Goal: Task Accomplishment & Management: Complete application form

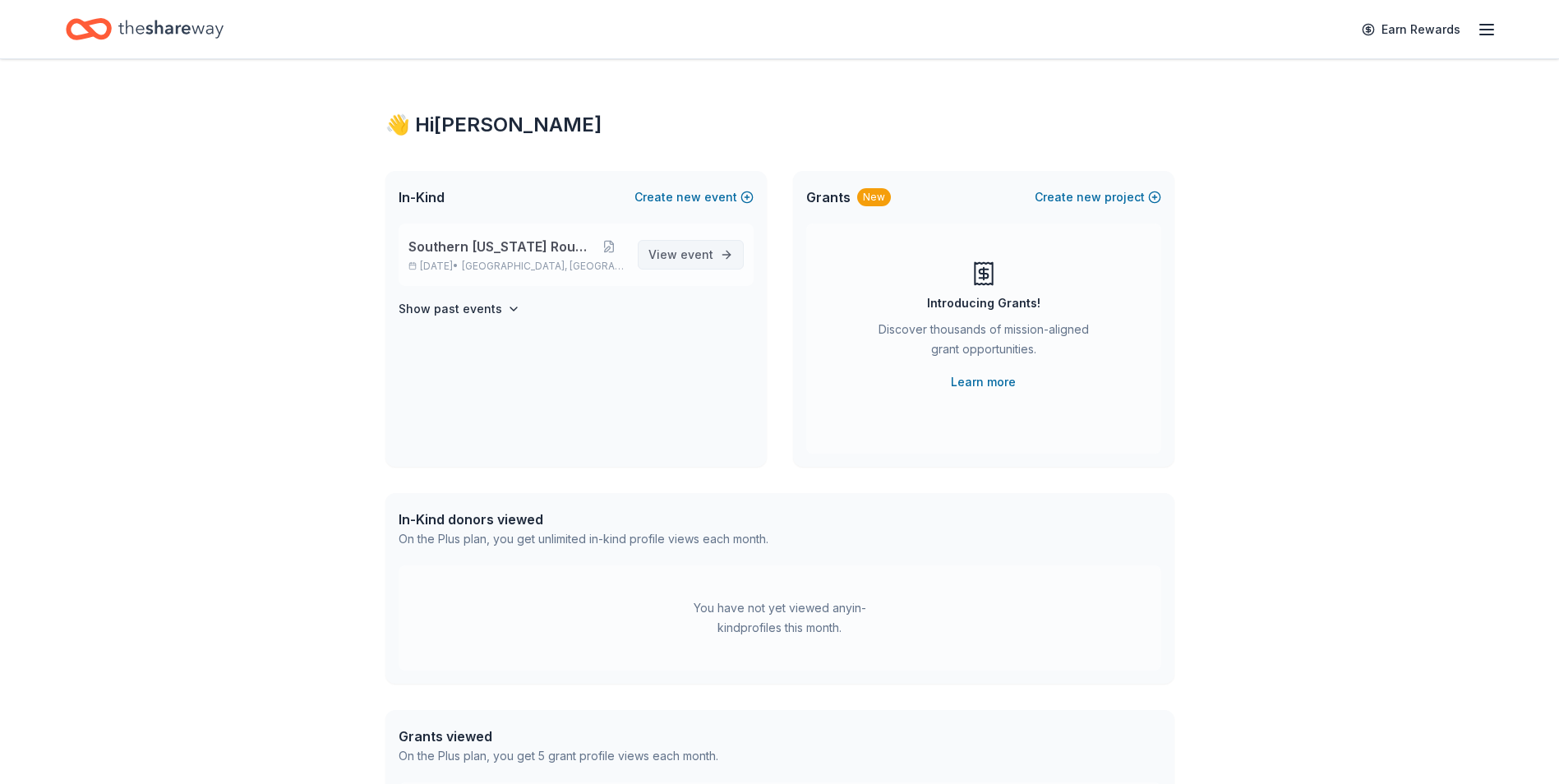
click at [717, 254] on link "View event" at bounding box center [690, 255] width 106 height 30
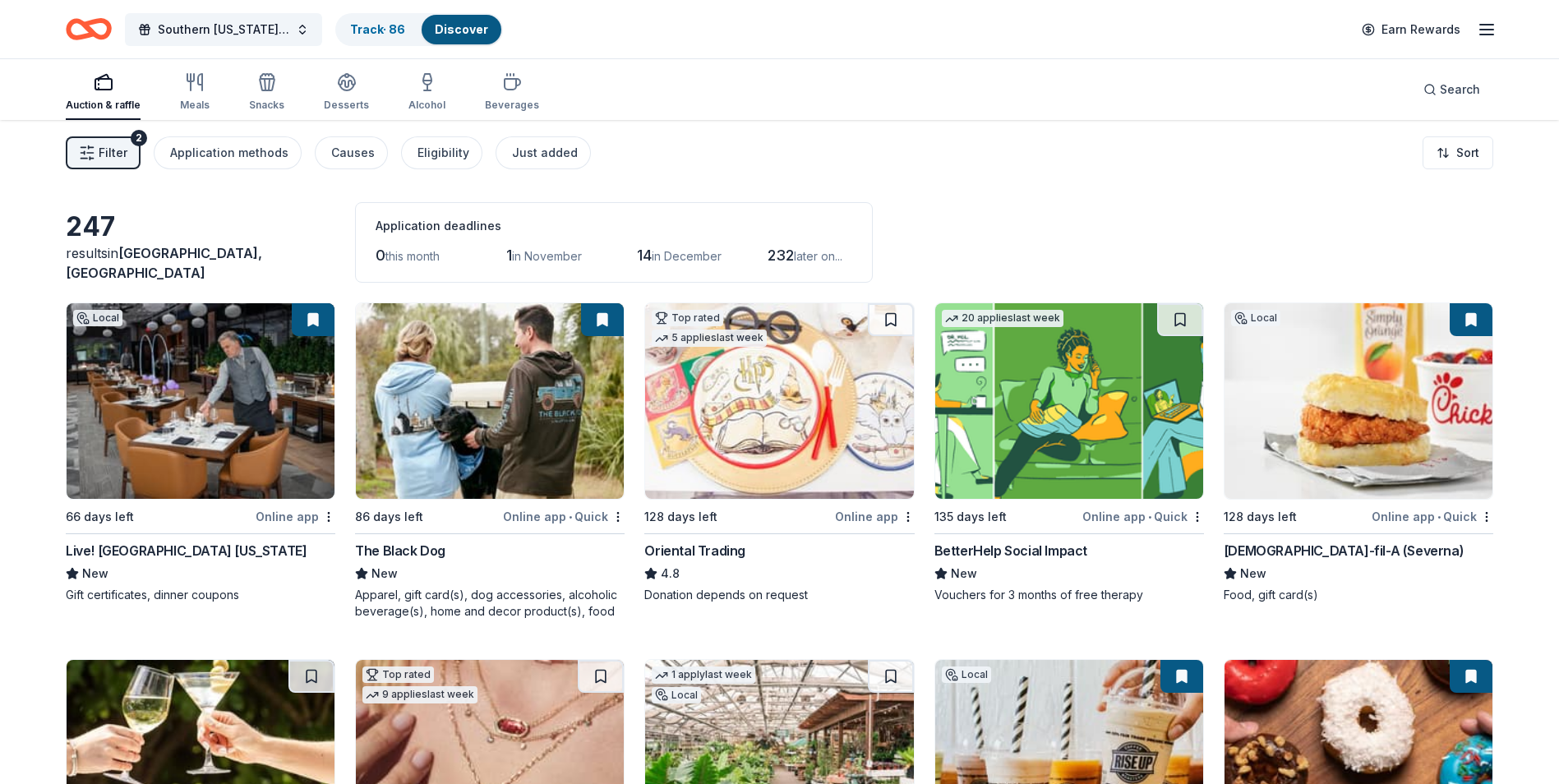
click at [116, 152] on span "Filter" at bounding box center [113, 153] width 29 height 20
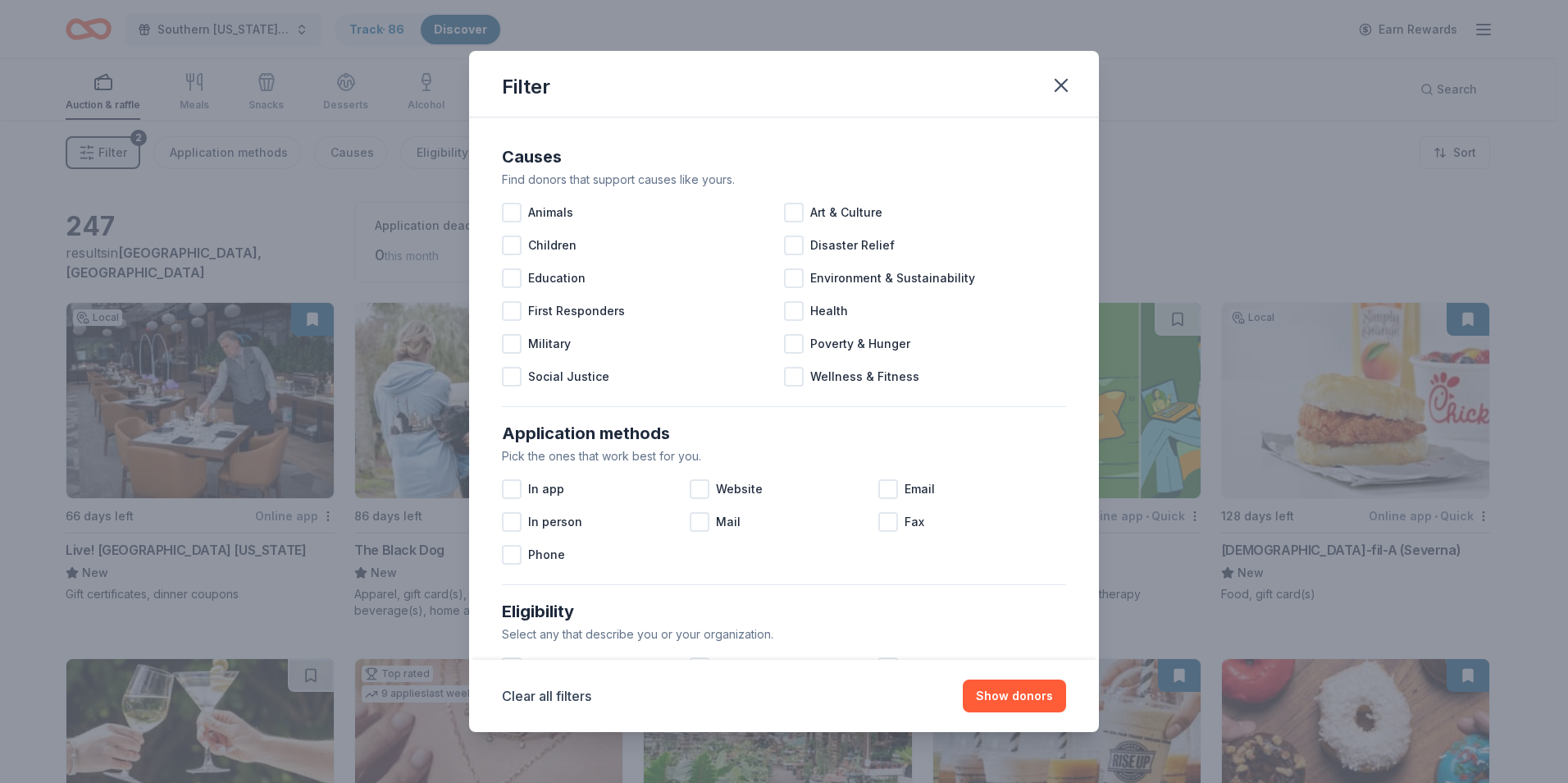
click at [704, 86] on div "Filter" at bounding box center [784, 84] width 629 height 67
click at [237, 207] on div "Filter Causes Find donors that support causes like yours. Animals Art & Culture…" at bounding box center [784, 392] width 1568 height 783
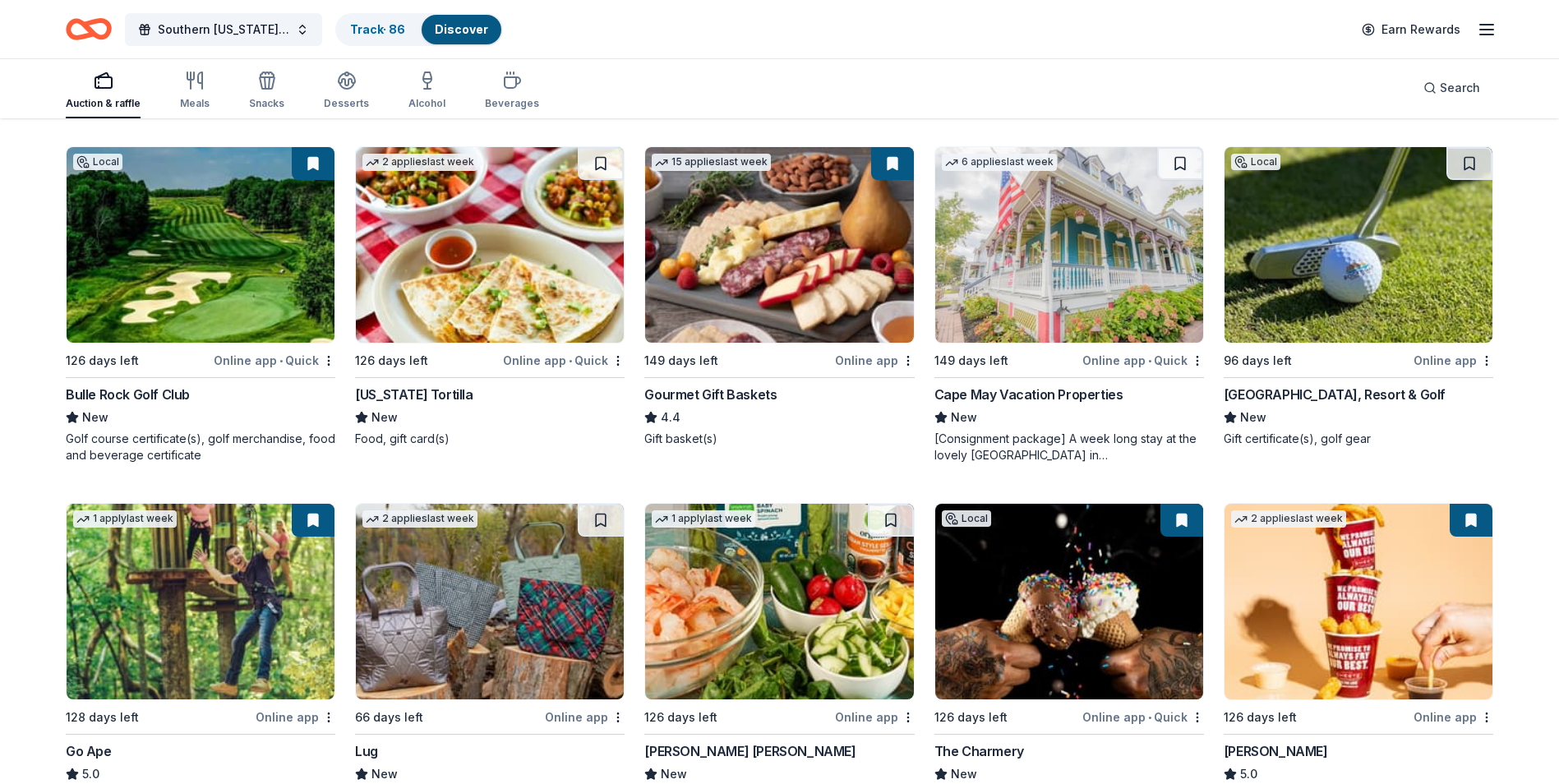
scroll to position [3090, 0]
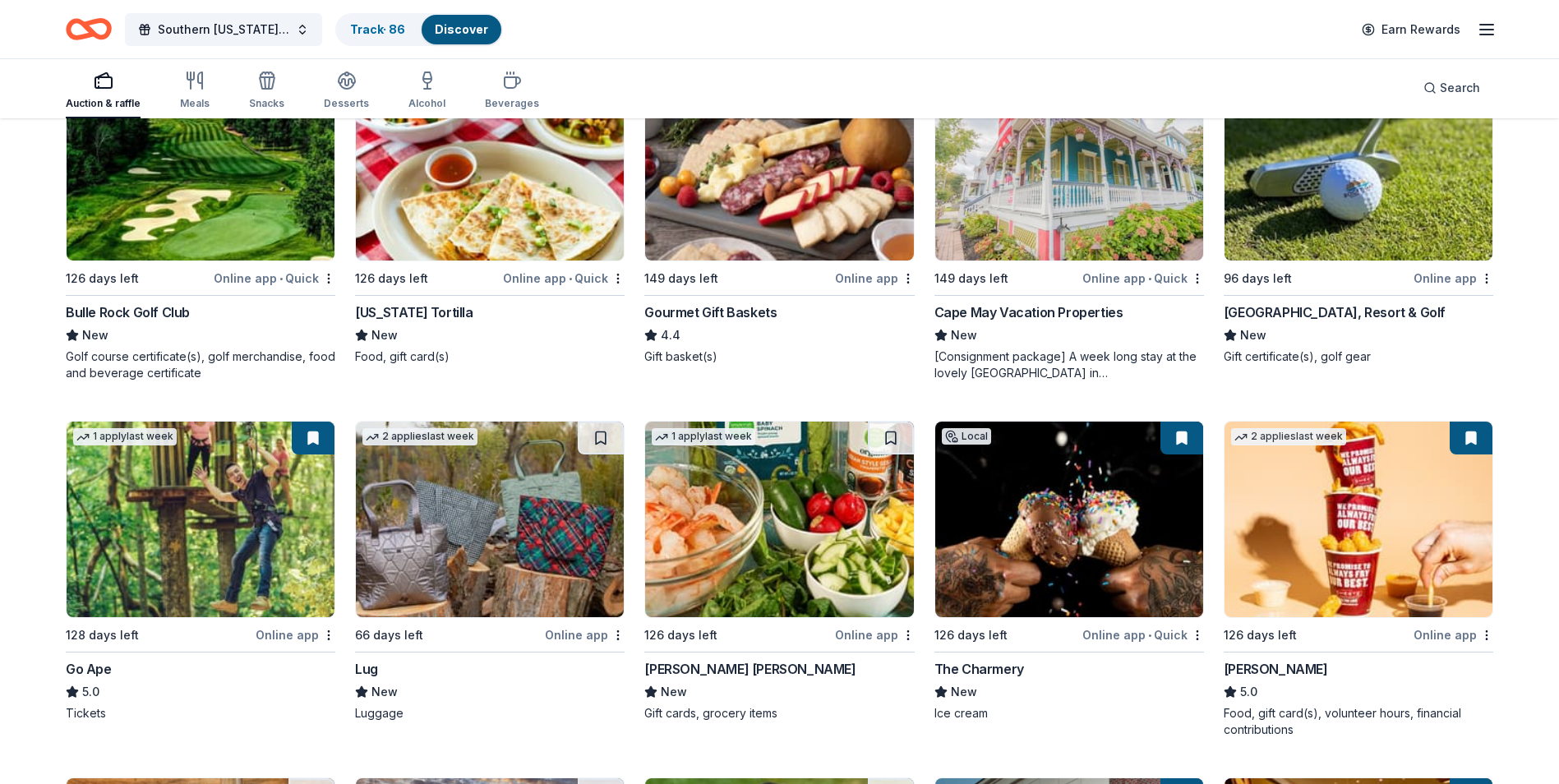
click at [1030, 313] on div "Cape May Vacation Properties" at bounding box center [1028, 313] width 189 height 20
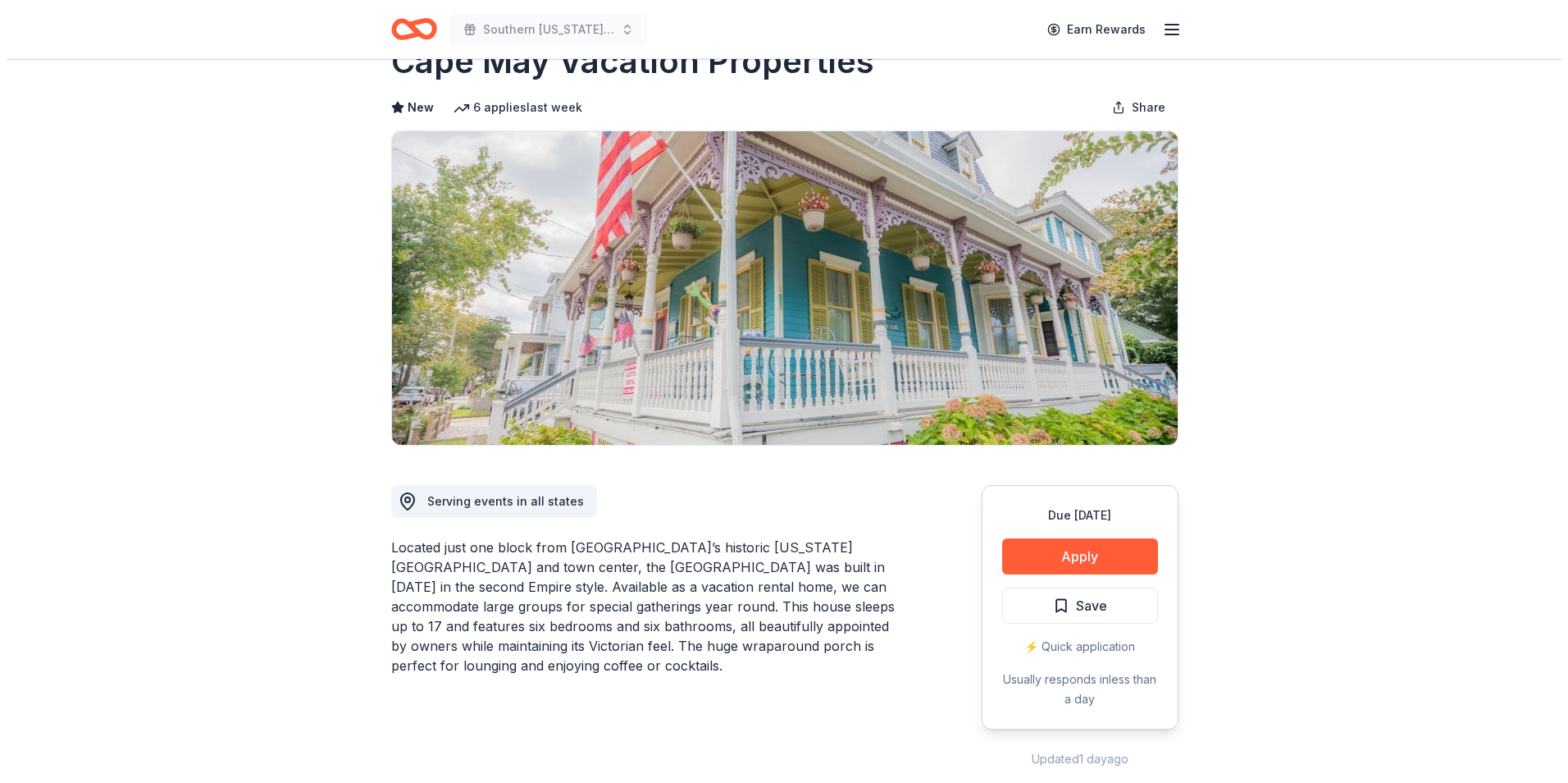
scroll to position [82, 0]
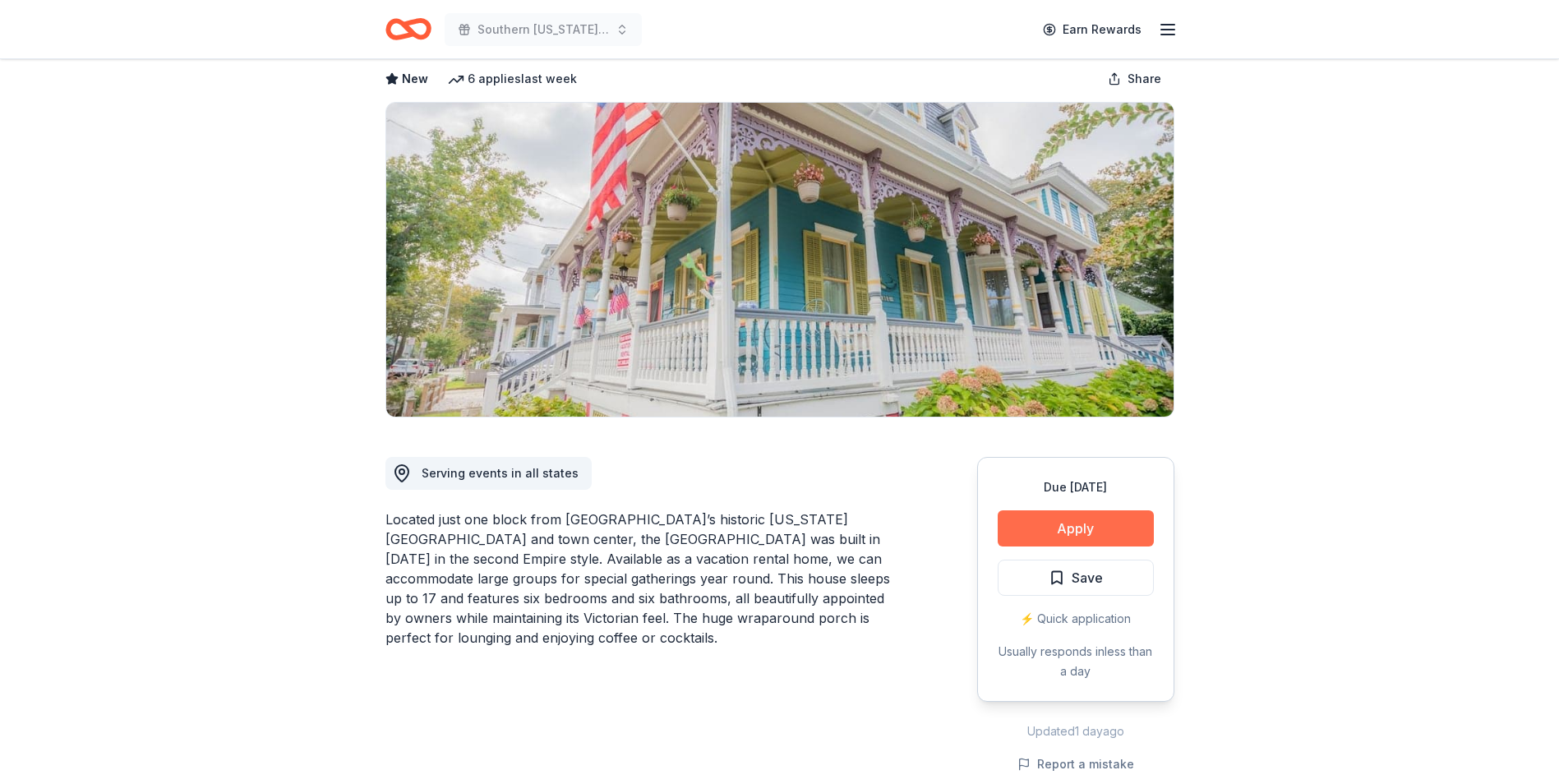
click at [1085, 531] on button "Apply" at bounding box center [1075, 528] width 156 height 36
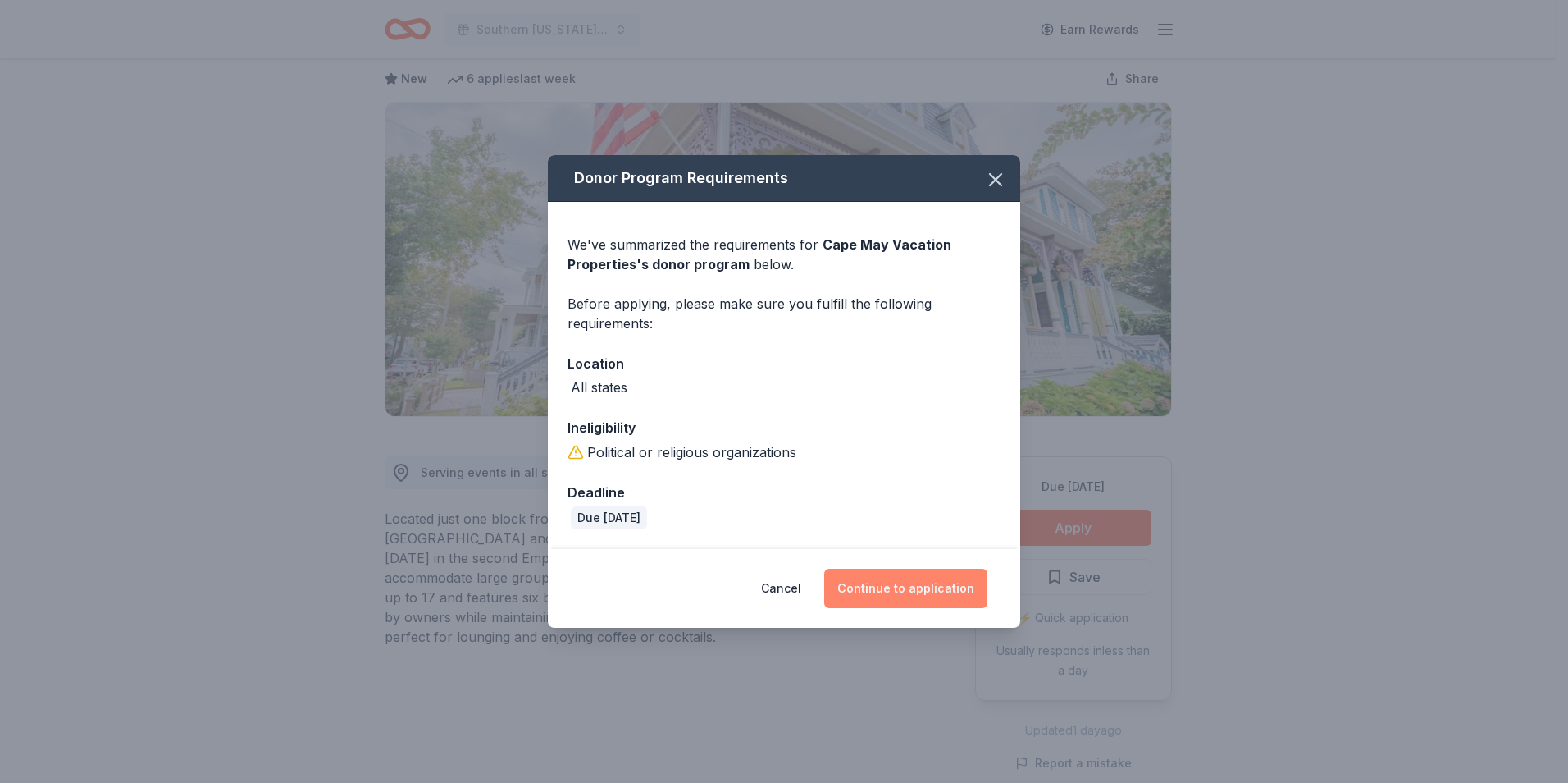
click at [928, 593] on button "Continue to application" at bounding box center [905, 588] width 163 height 40
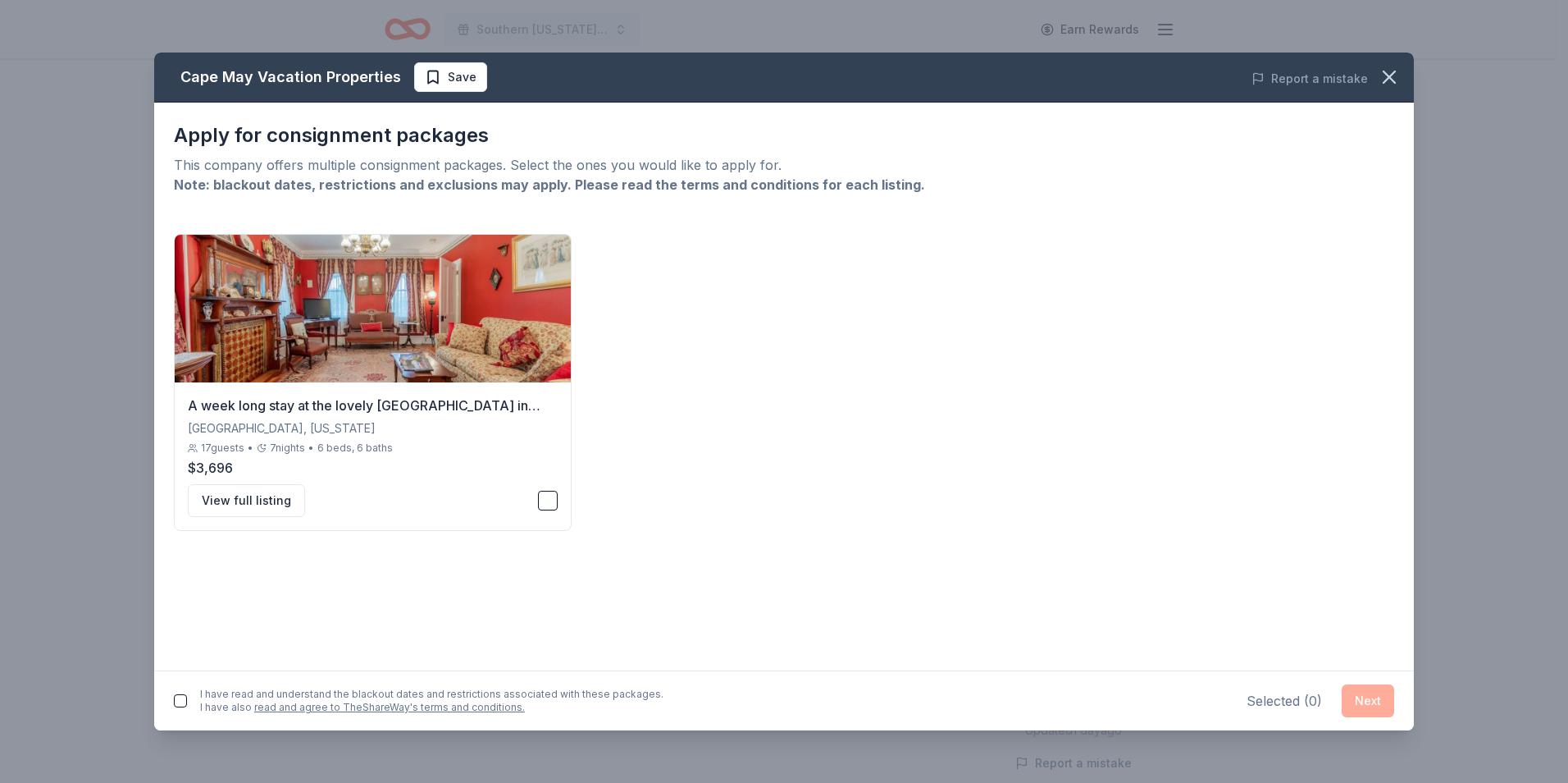
click at [178, 697] on button "button" at bounding box center [180, 700] width 14 height 14
click at [248, 502] on button "View full listing" at bounding box center [246, 501] width 117 height 32
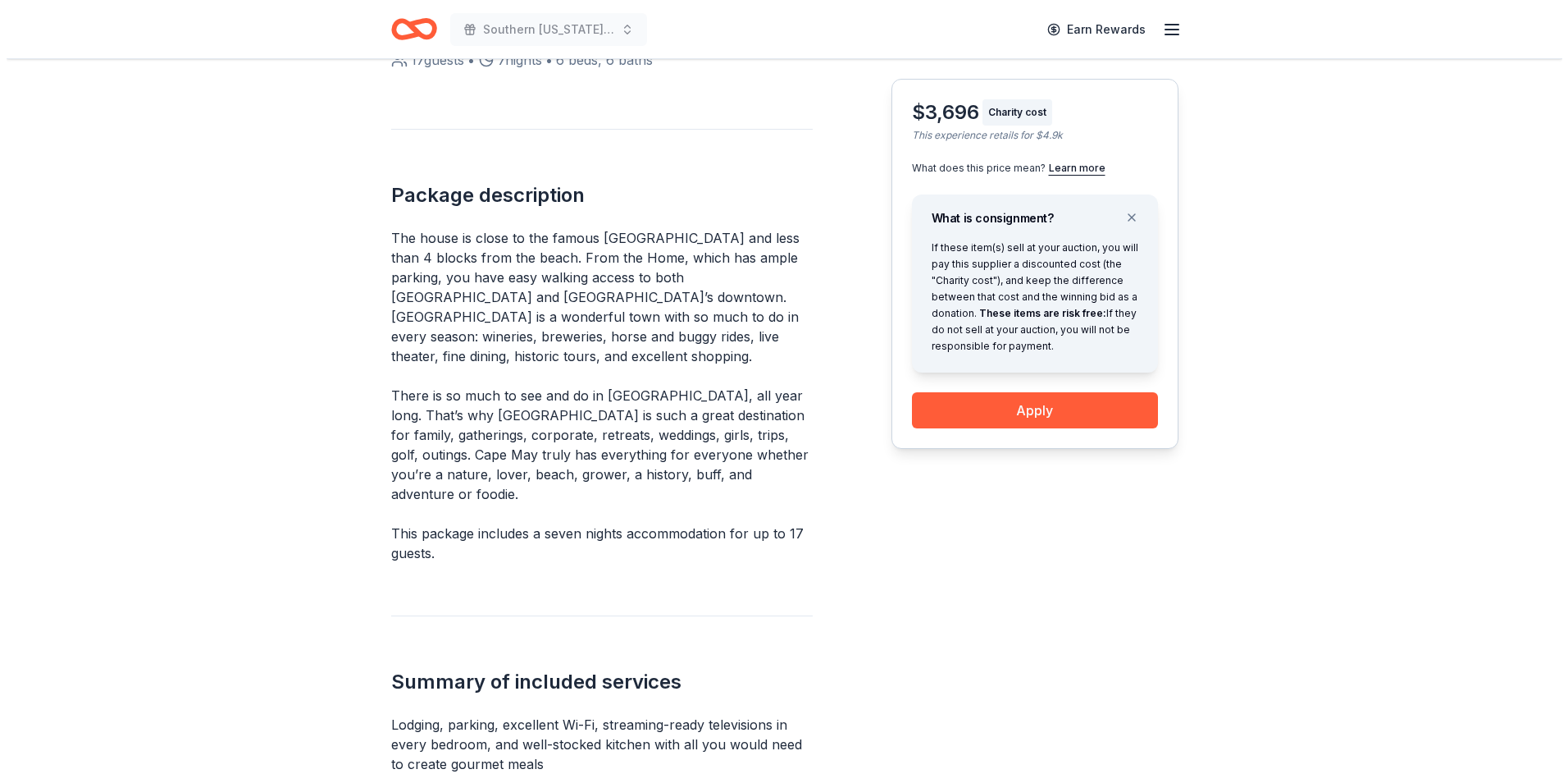
scroll to position [575, 0]
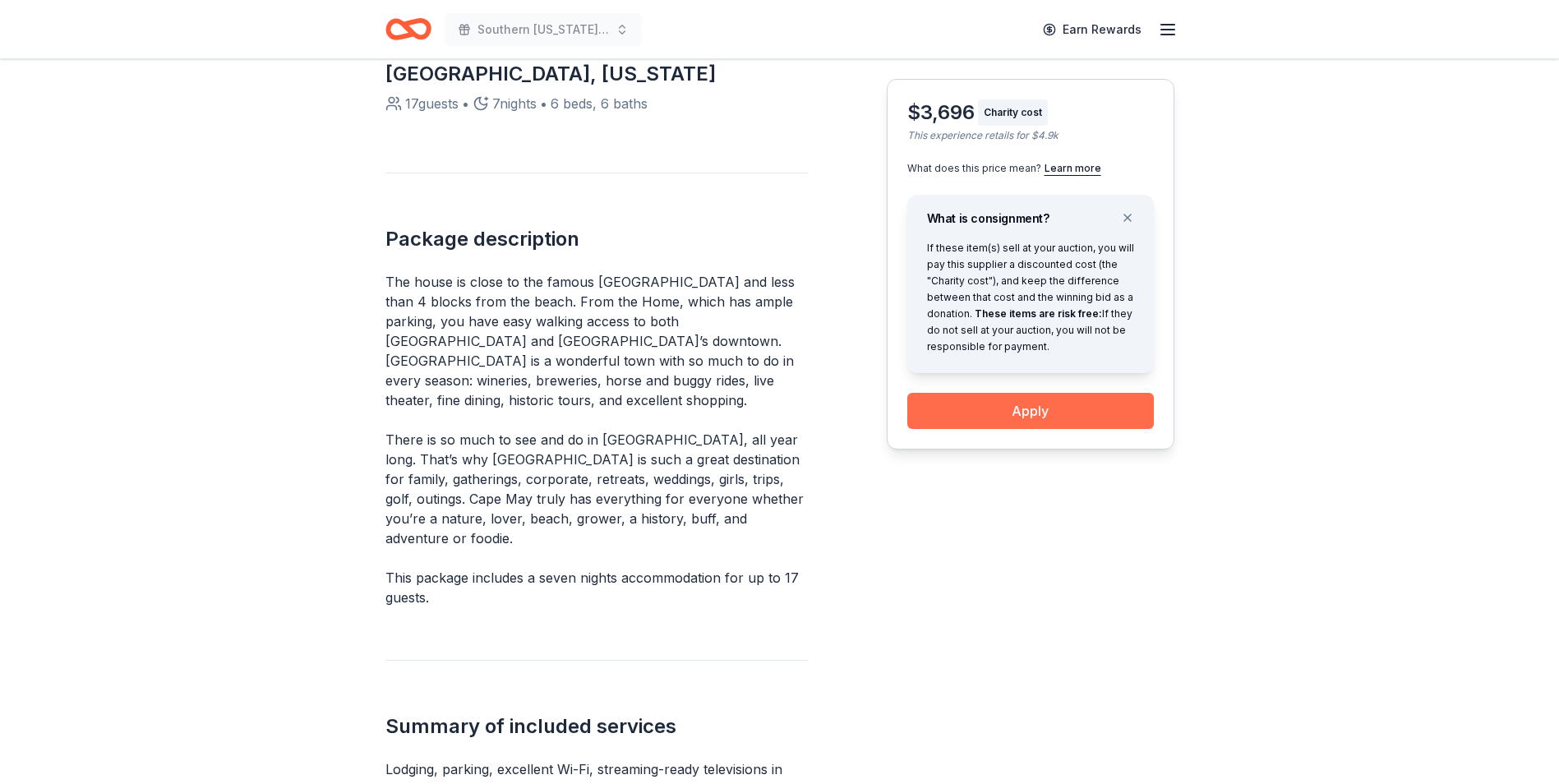
click at [1042, 418] on button "Apply" at bounding box center [1030, 411] width 247 height 36
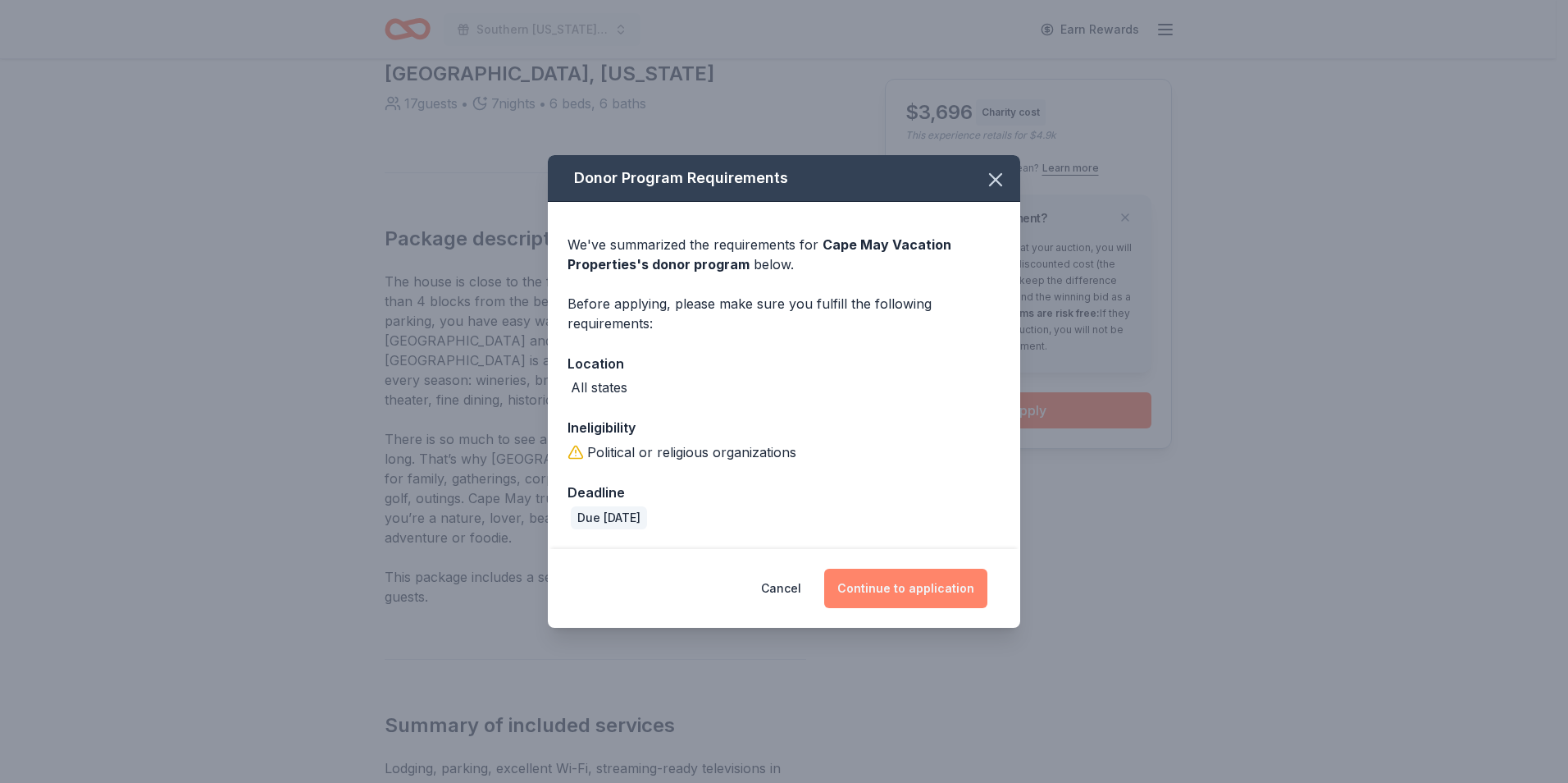
click at [918, 594] on button "Continue to application" at bounding box center [905, 588] width 163 height 40
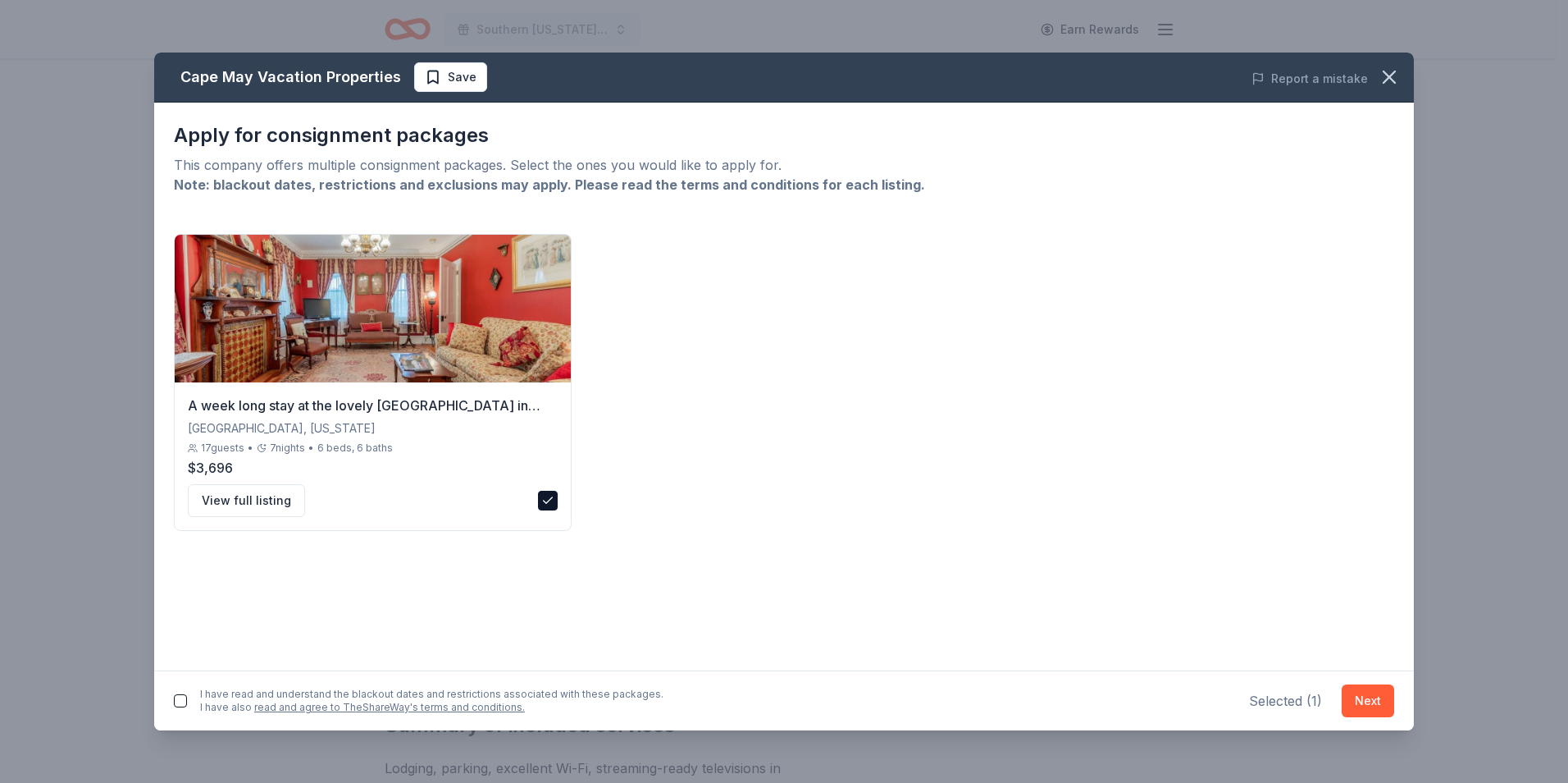
click at [178, 703] on button "button" at bounding box center [180, 700] width 14 height 14
click at [1120, 427] on div "A week long stay at the lovely Lorelei House in Cape May, New Jersey Cape May, …" at bounding box center [784, 382] width 1220 height 297
click at [1173, 596] on div "Apply for consignment packages This company offers multiple consignment package…" at bounding box center [784, 386] width 1260 height 567
click at [1376, 709] on button "Next" at bounding box center [1368, 700] width 52 height 32
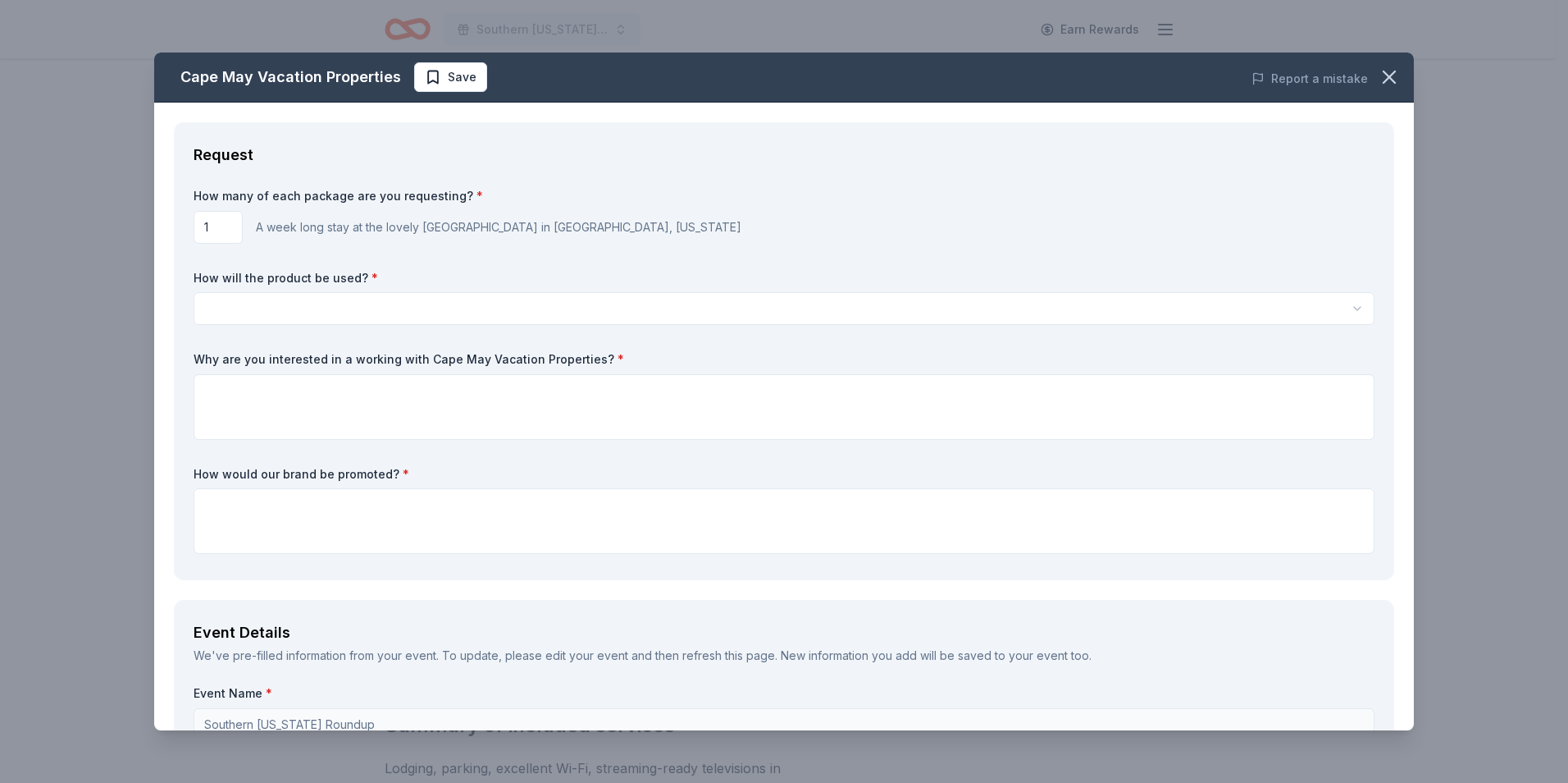
scroll to position [0, 0]
click at [253, 303] on html "Southern Maryland Roundup Earn Rewards Back to Cape May Vacation Properties 10 …" at bounding box center [784, 392] width 1568 height 783
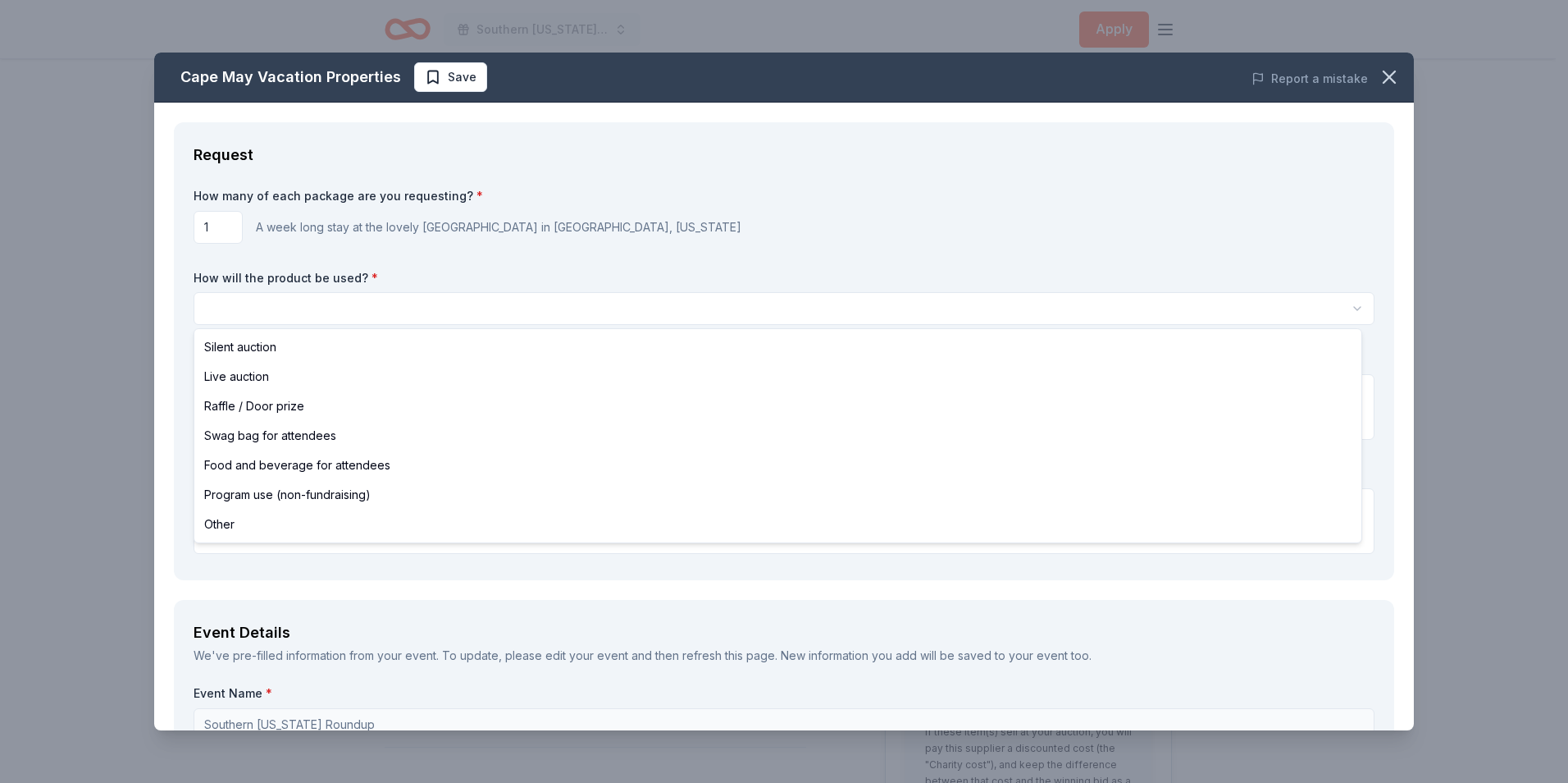
select select "raffleDoorPrize"
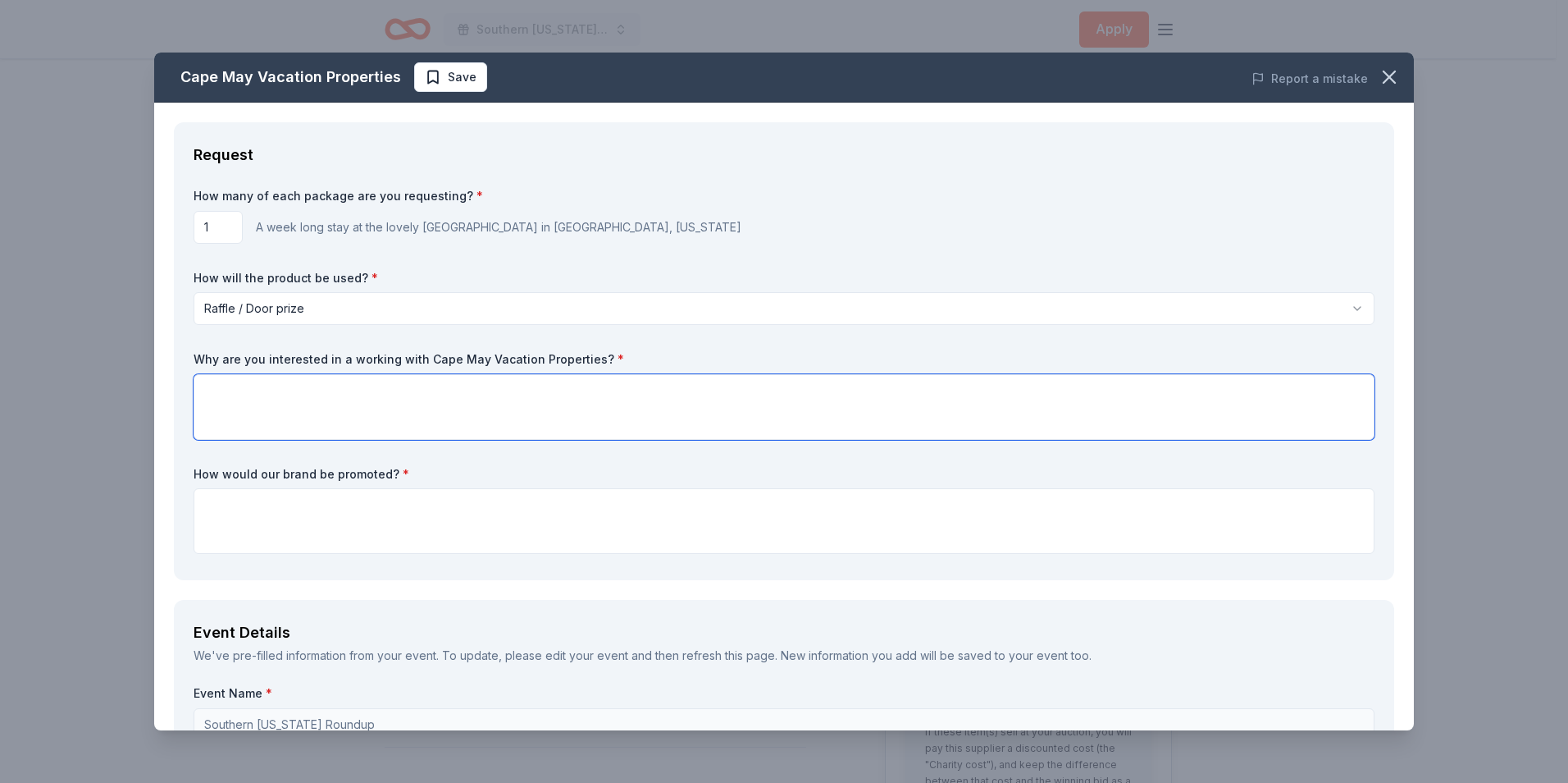
drag, startPoint x: 271, startPoint y: 406, endPoint x: 270, endPoint y: 391, distance: 15.0
click at [271, 406] on textarea at bounding box center [784, 407] width 1181 height 66
